Goal: Navigation & Orientation: Go to known website

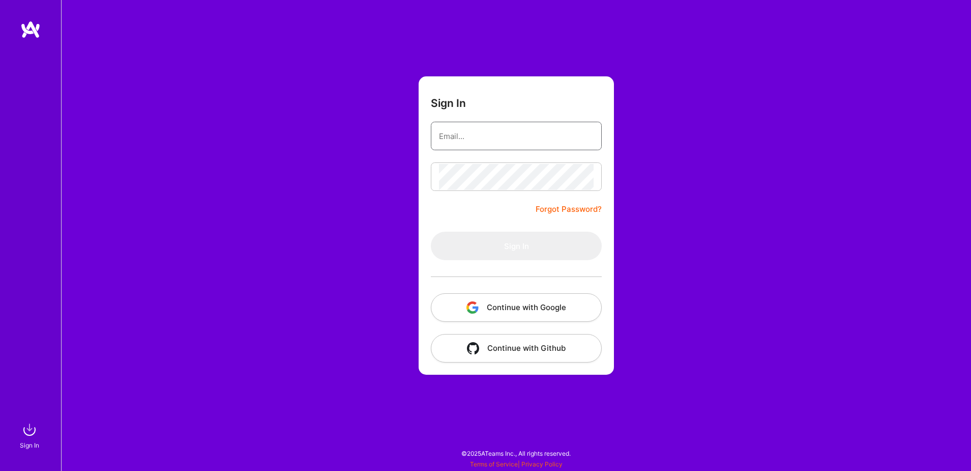
click at [457, 138] on input "email" at bounding box center [516, 136] width 155 height 26
type input "[EMAIL_ADDRESS][DOMAIN_NAME]"
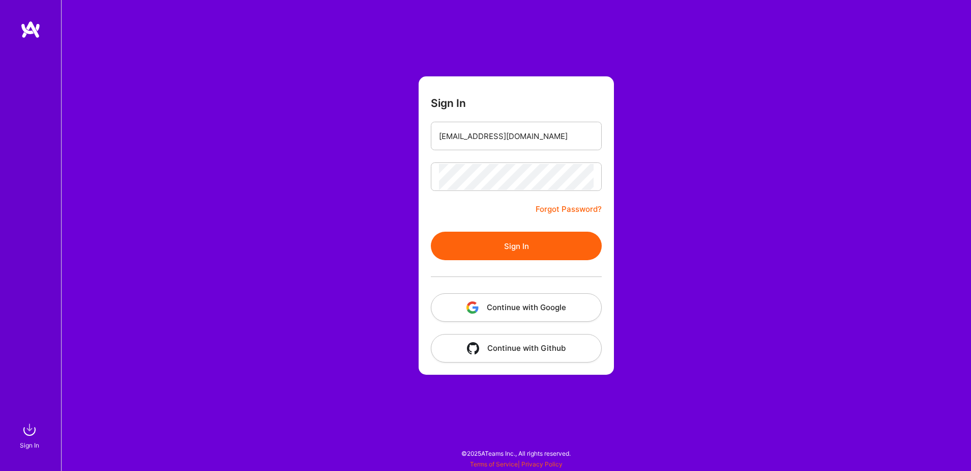
drag, startPoint x: 482, startPoint y: 243, endPoint x: 405, endPoint y: 244, distance: 76.9
click at [482, 243] on button "Sign In" at bounding box center [516, 246] width 171 height 28
